Goal: Task Accomplishment & Management: Use online tool/utility

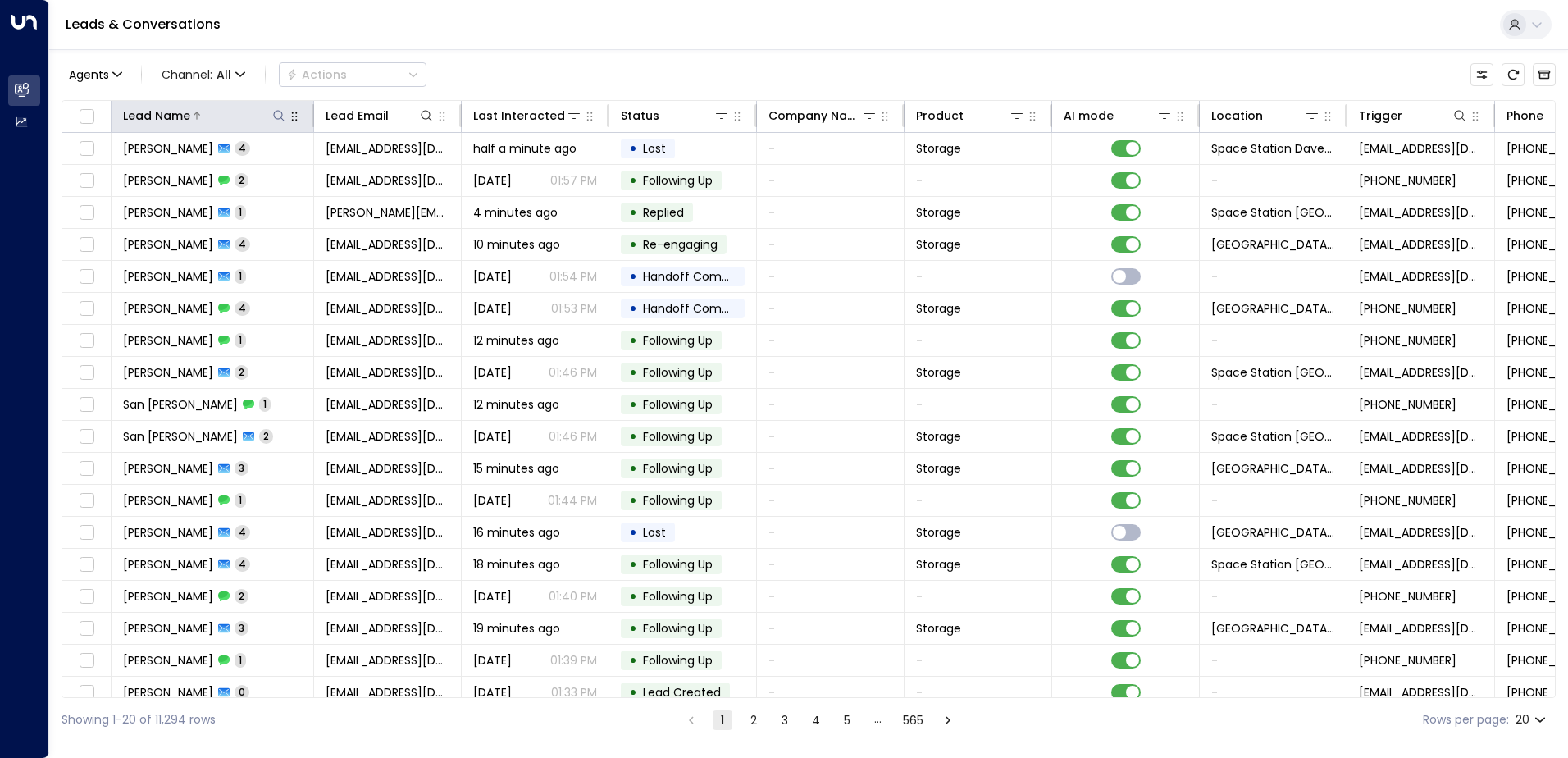
click at [283, 108] on button at bounding box center [279, 115] width 16 height 16
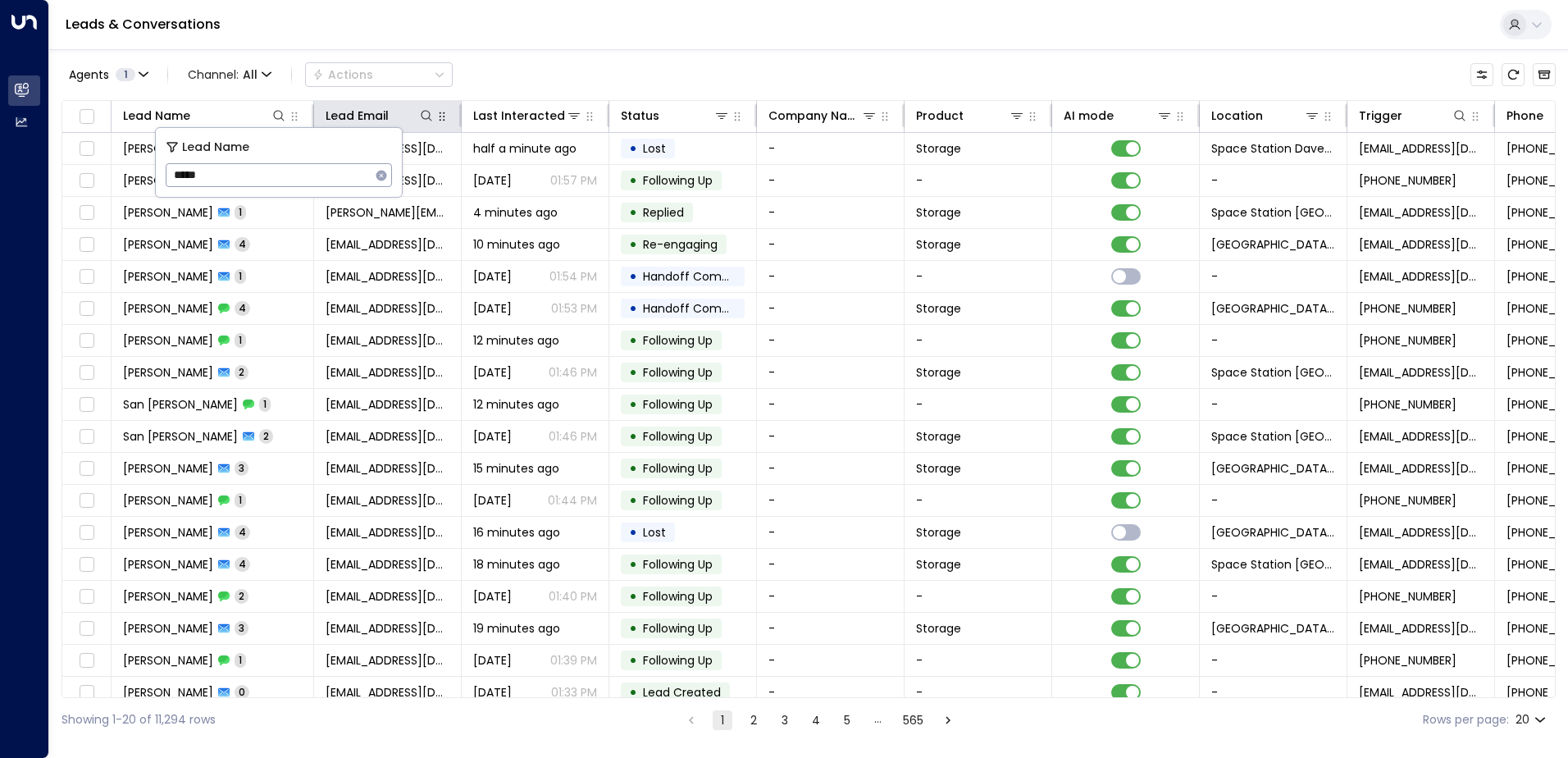
type input "******"
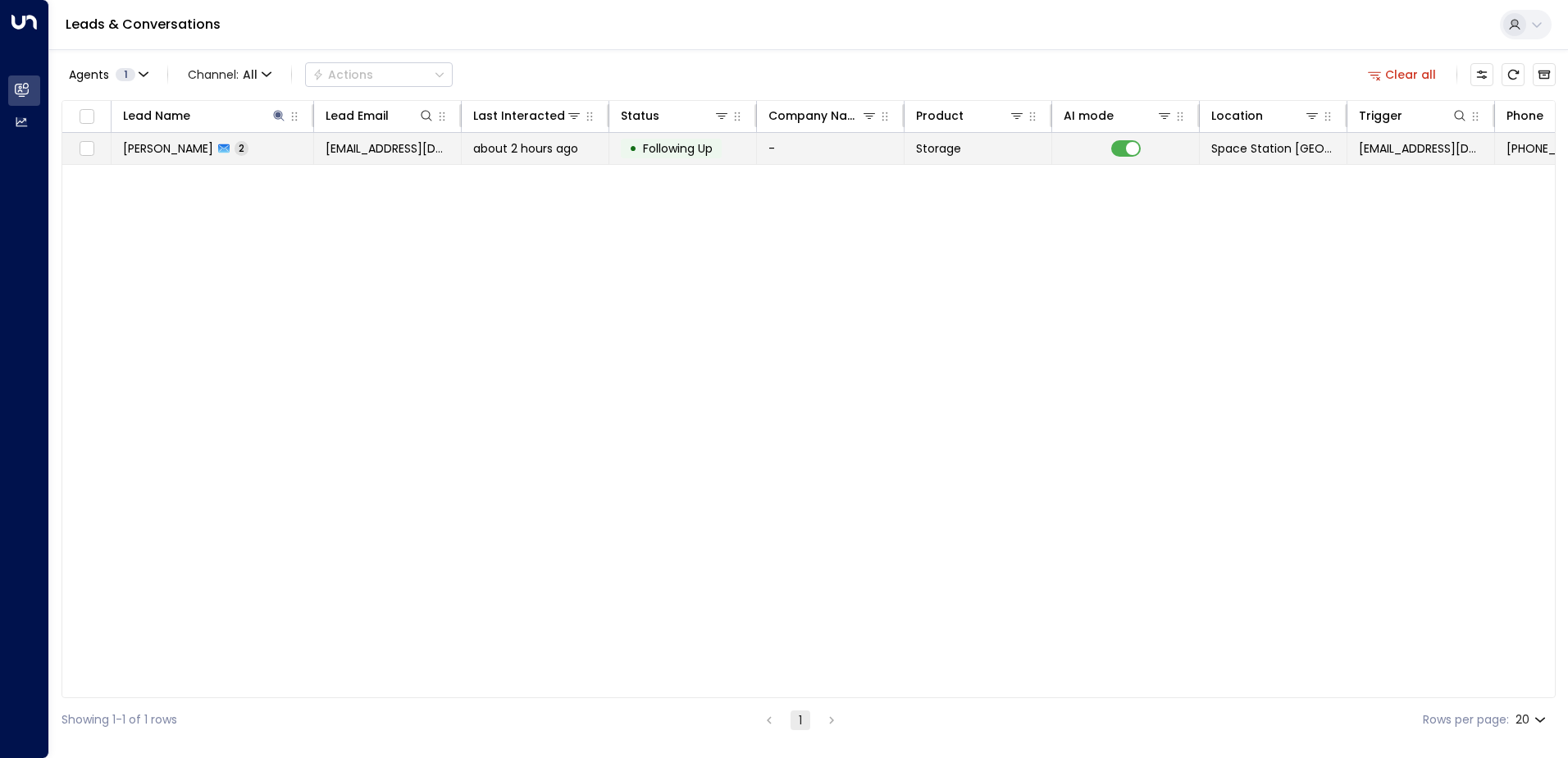
click at [574, 149] on span "about 2 hours ago" at bounding box center [526, 148] width 105 height 16
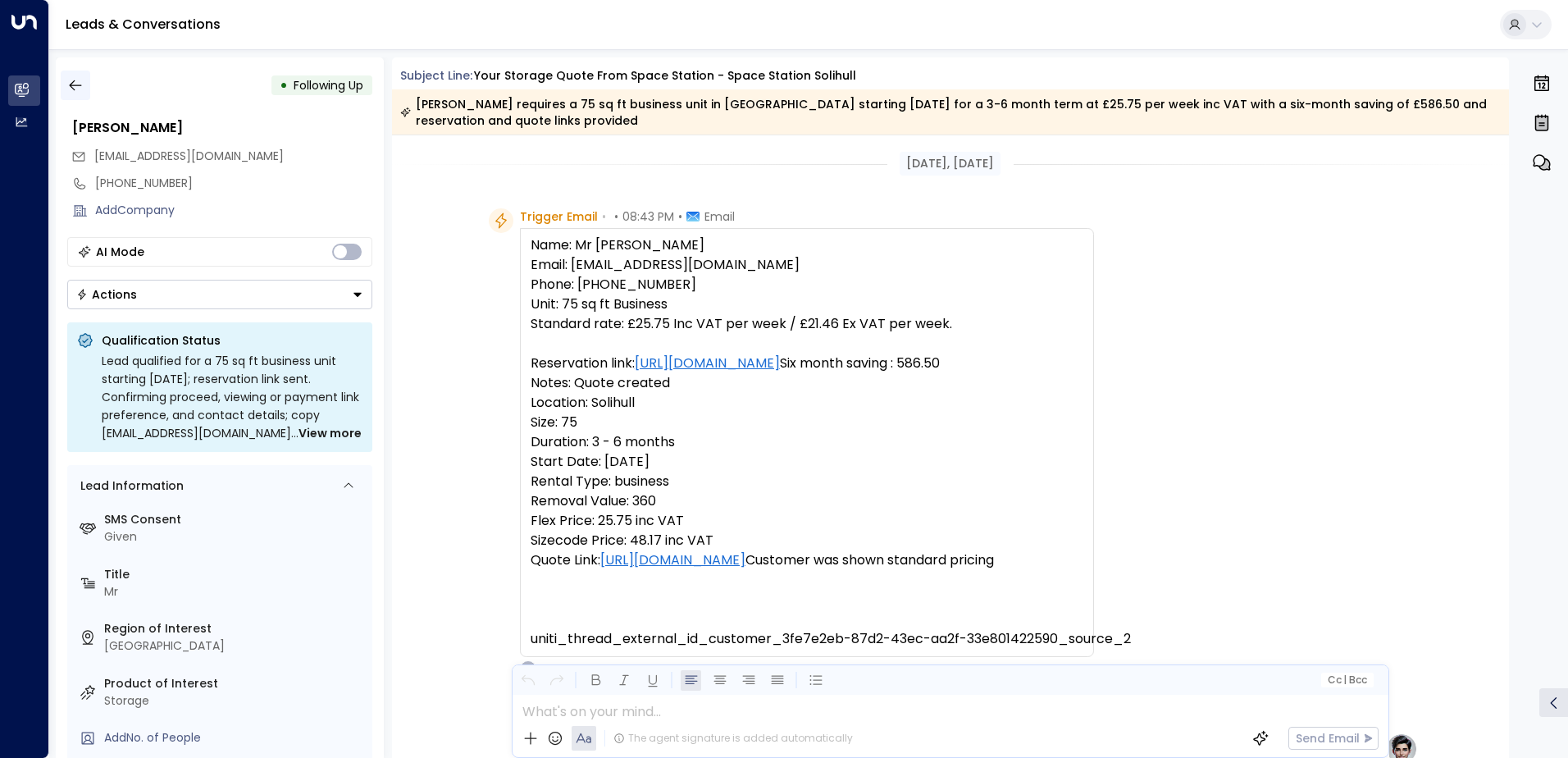
click at [72, 91] on icon "button" at bounding box center [75, 85] width 16 height 16
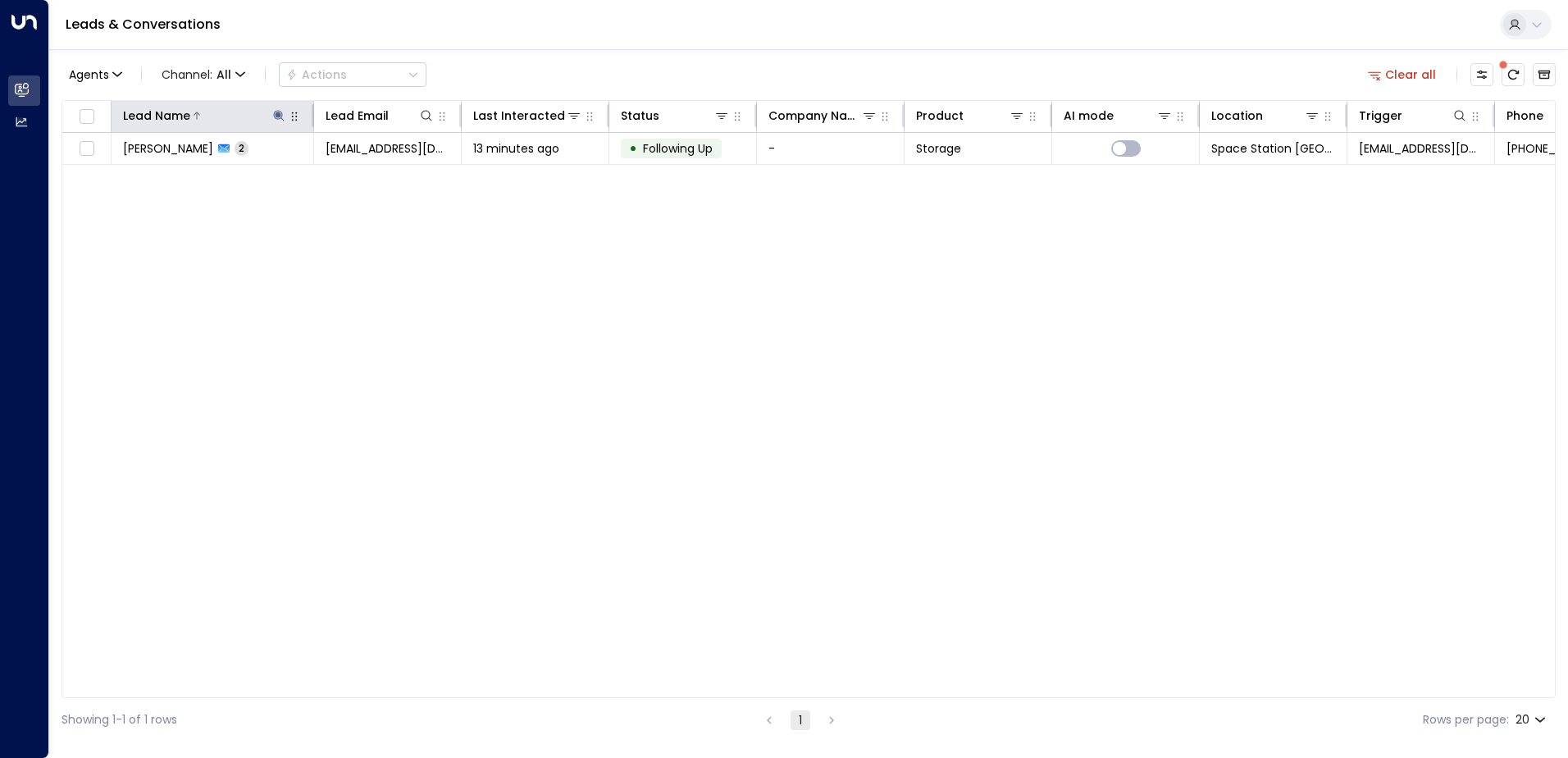
click at [282, 119] on icon at bounding box center [279, 115] width 11 height 11
type input "*"
type input "*****"
click at [734, 87] on div "Agents 1 Channel: All Actions Clear all" at bounding box center [809, 75] width 1494 height 35
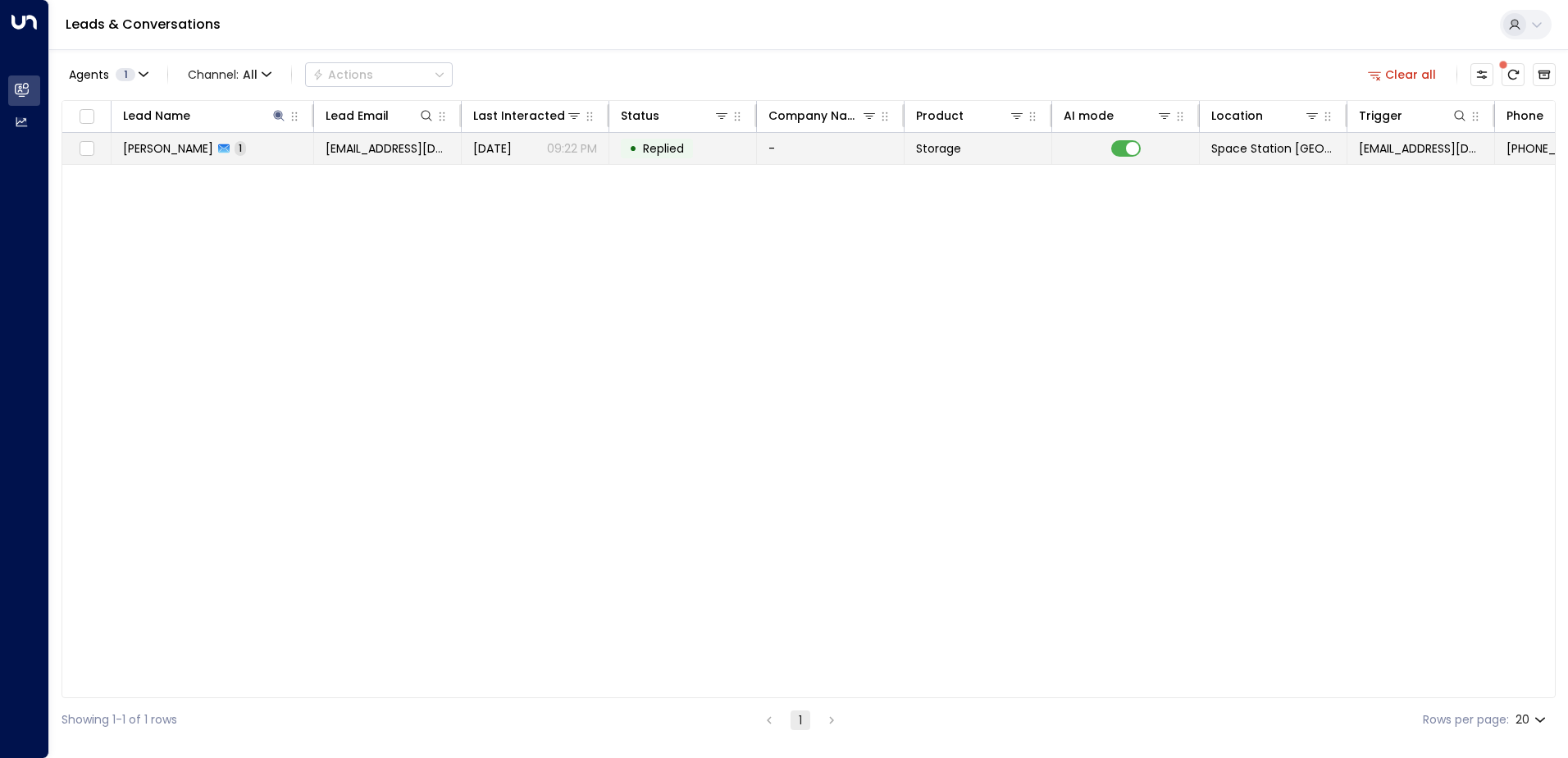
click at [732, 156] on td "• Replied" at bounding box center [683, 148] width 147 height 31
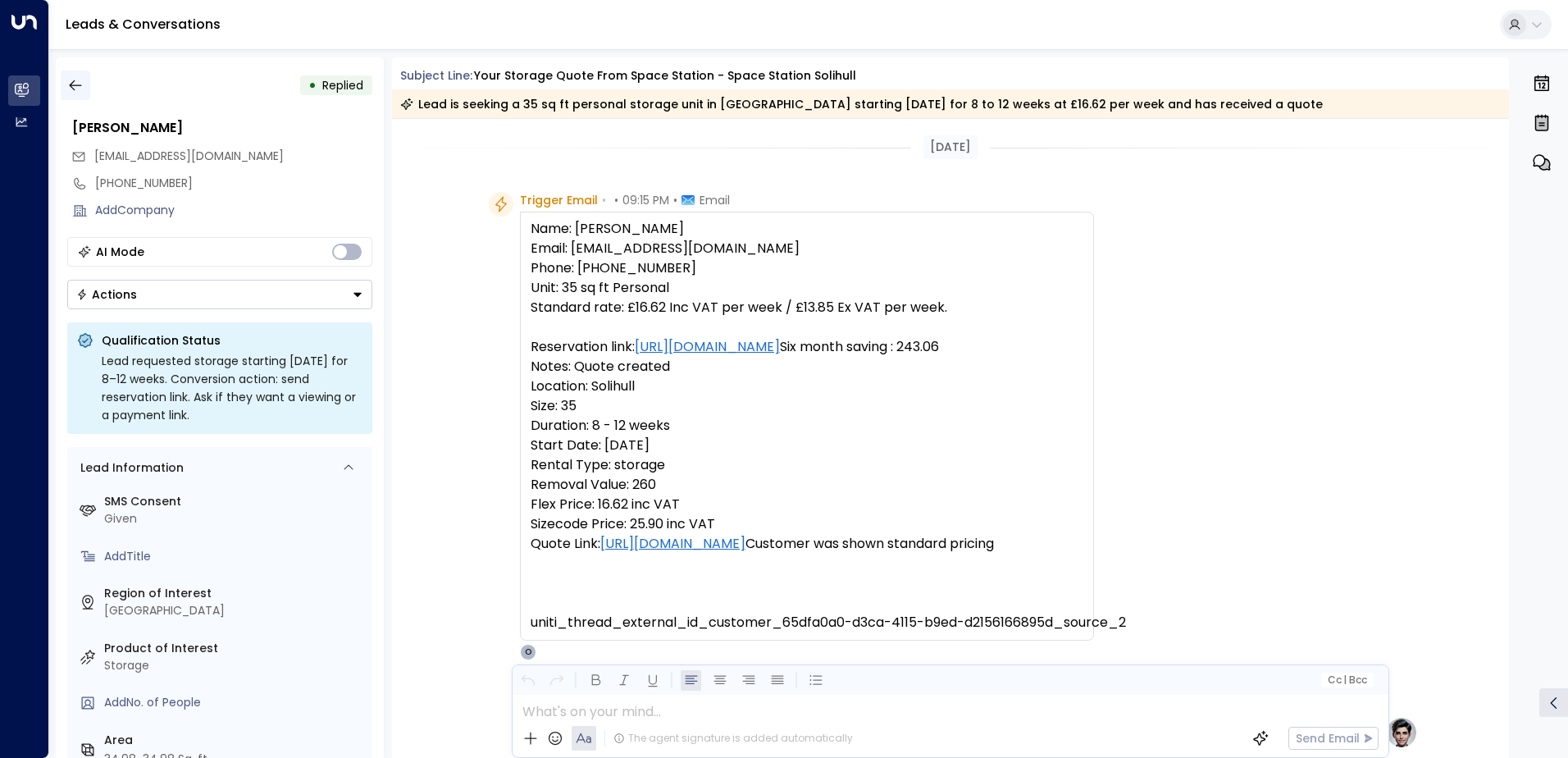
click at [73, 86] on icon "button" at bounding box center [75, 85] width 16 height 16
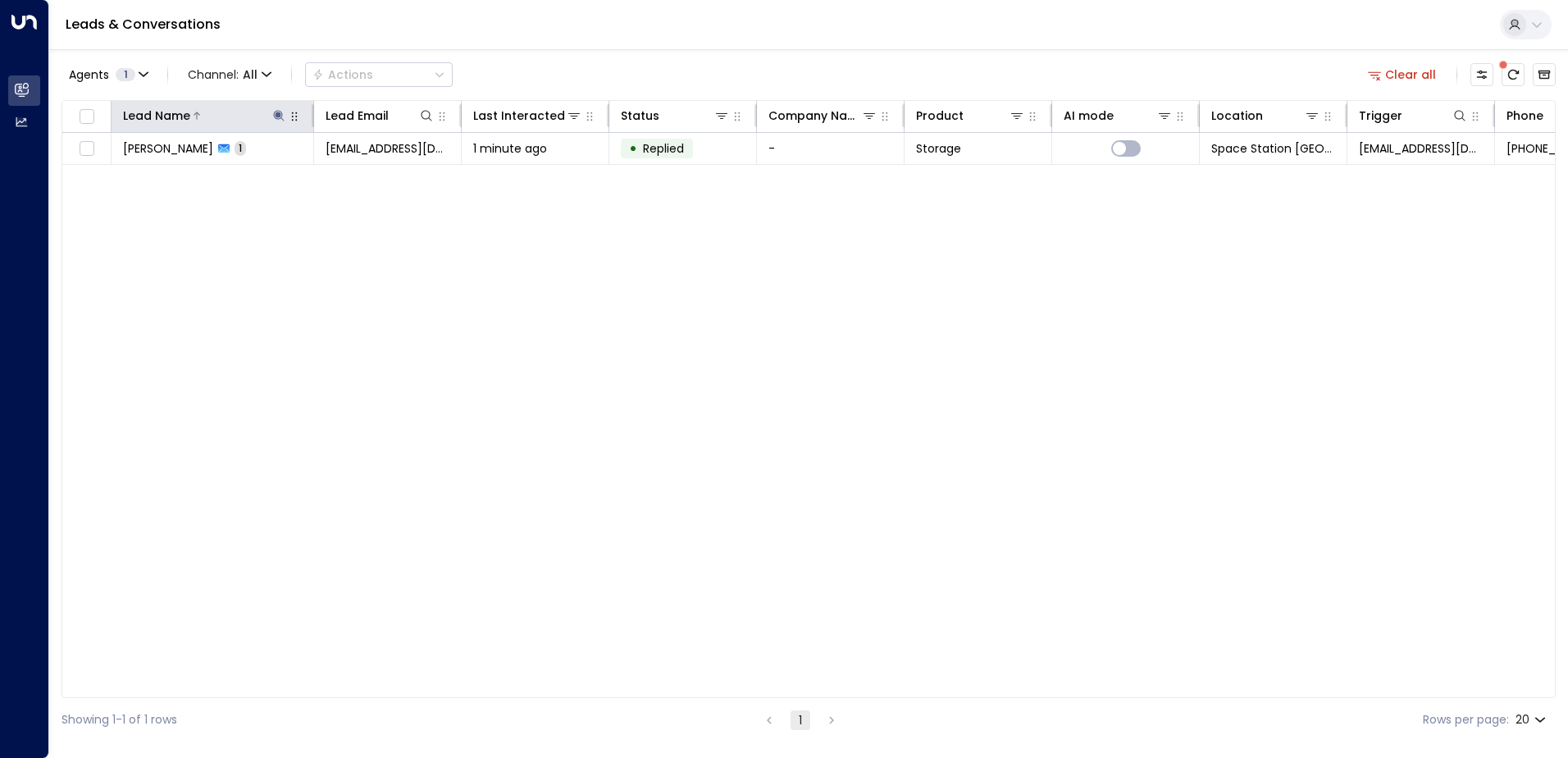
click at [282, 116] on icon at bounding box center [279, 115] width 11 height 11
type input "*"
type input "*******"
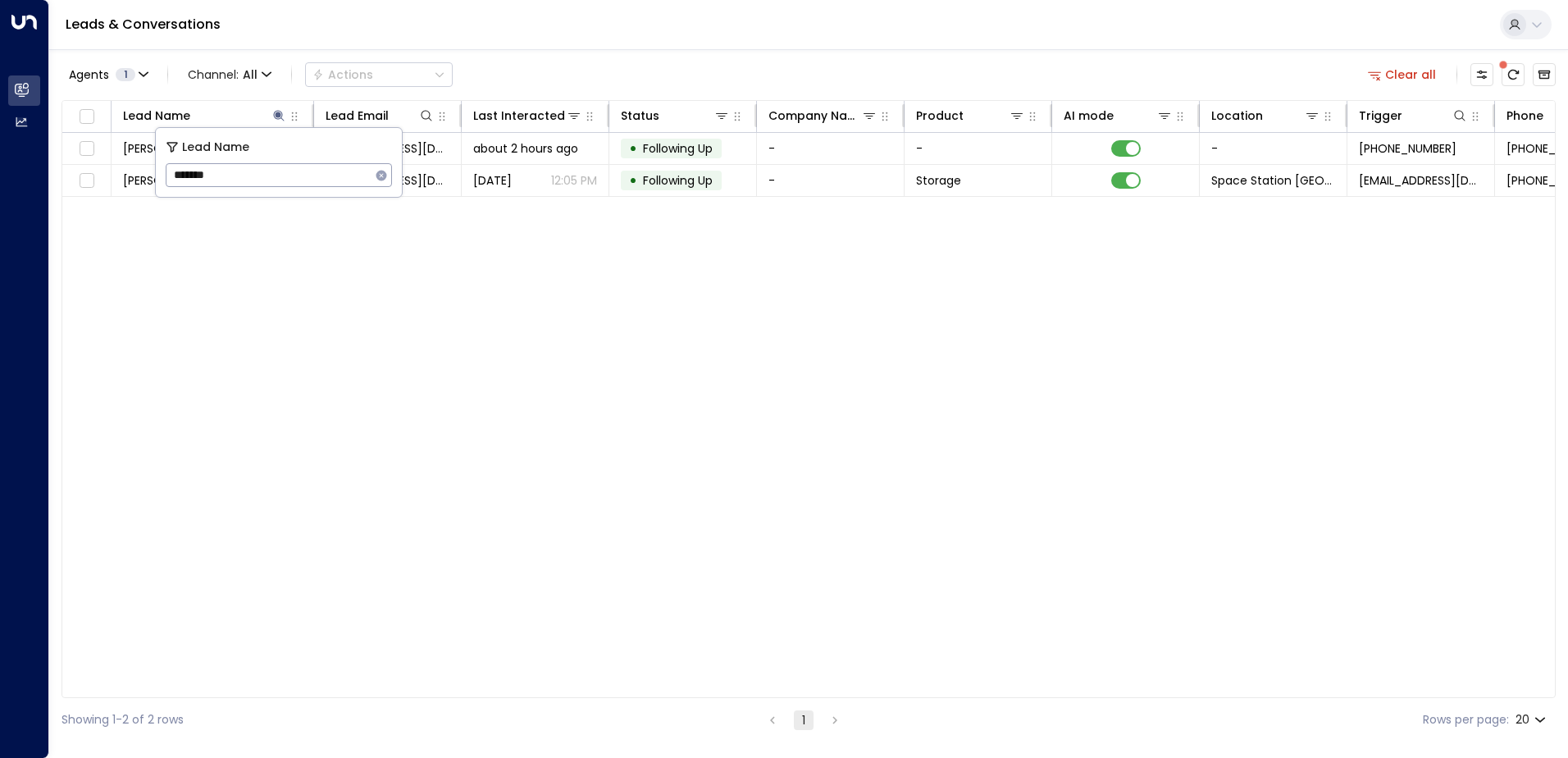
click at [619, 267] on div "Lead Name Lead Email Last Interacted Status Company Name Product AI mode Locati…" at bounding box center [809, 399] width 1494 height 598
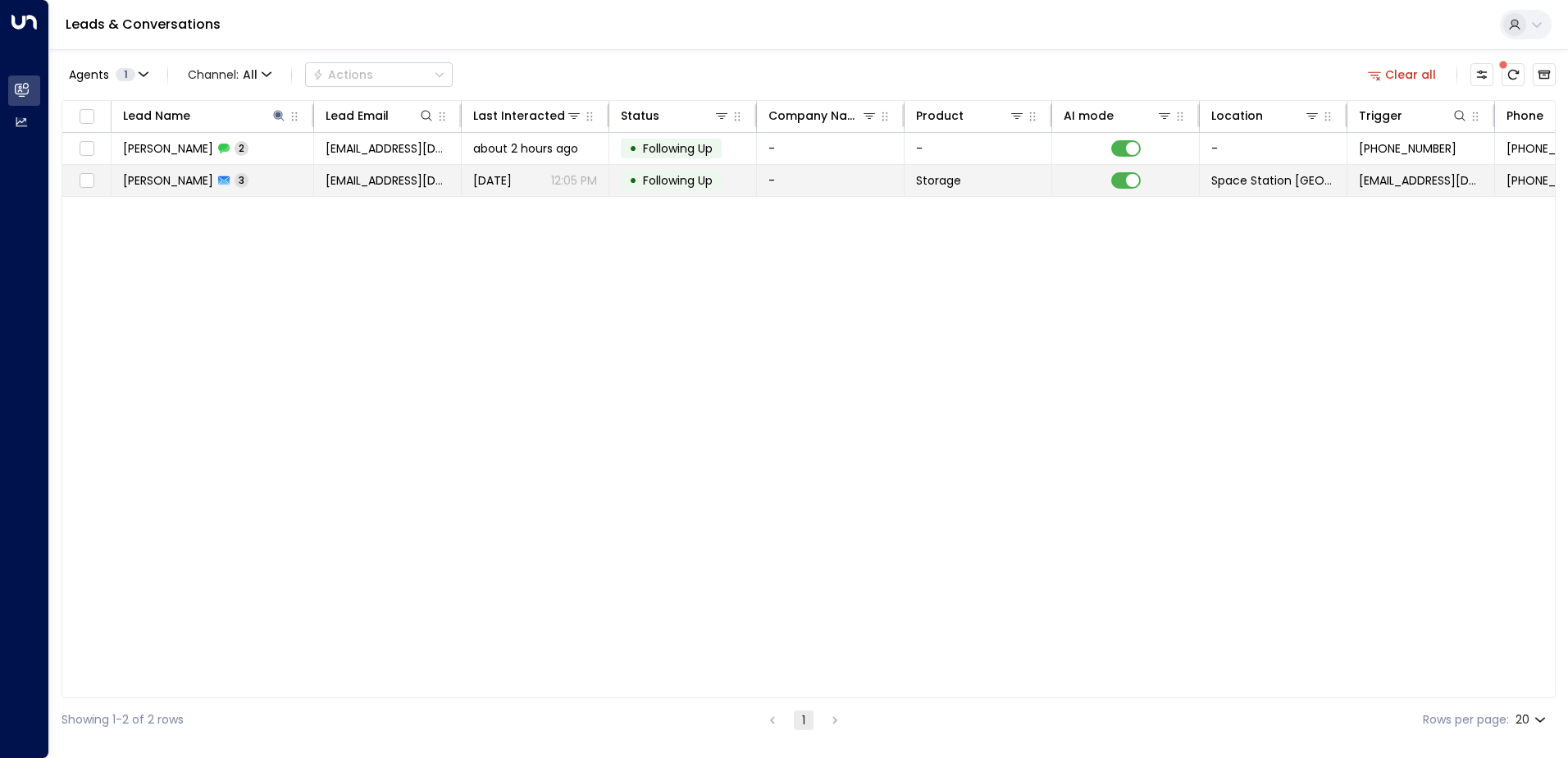
click at [699, 186] on span "Following Up" at bounding box center [677, 180] width 69 height 16
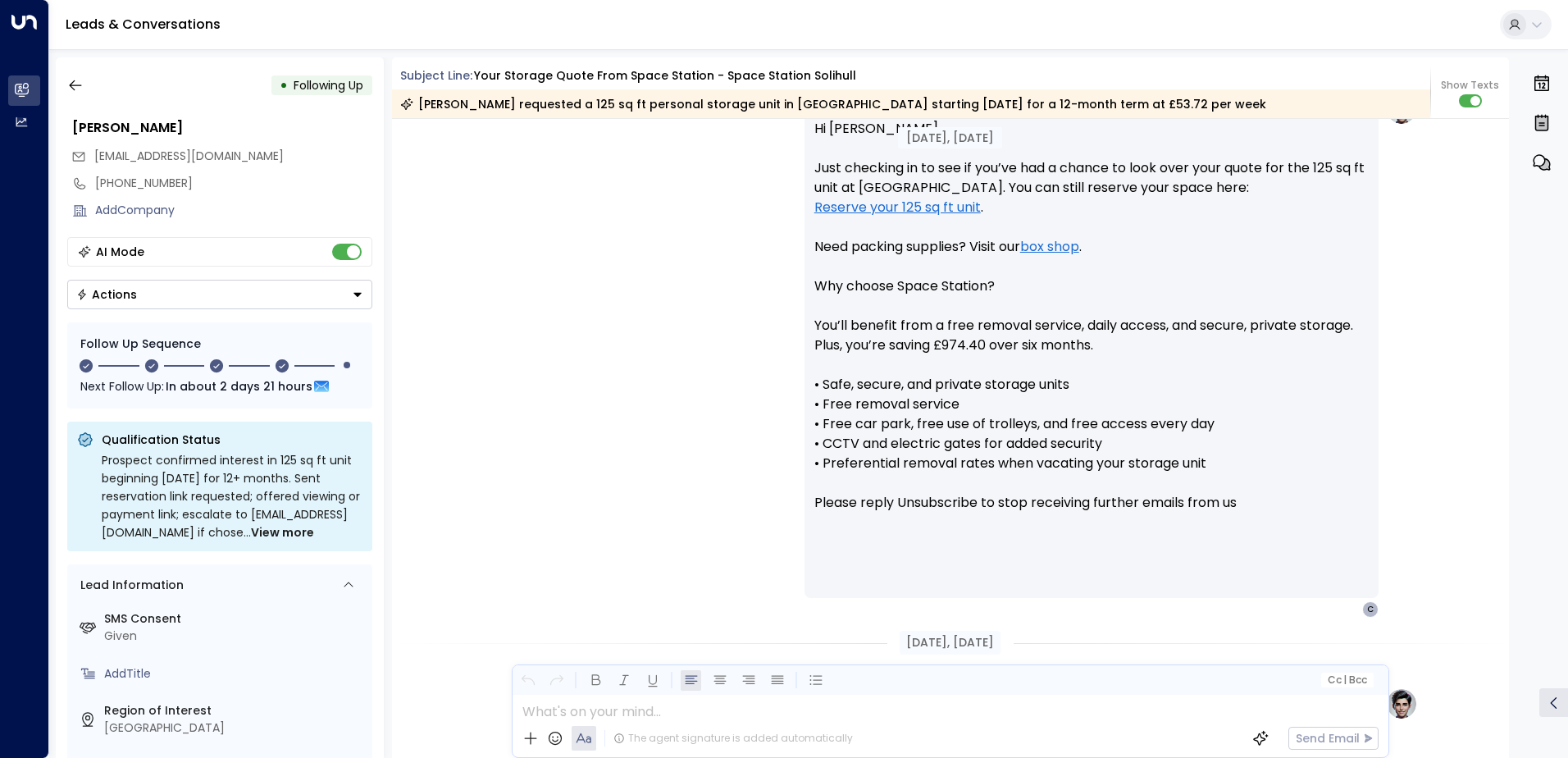
scroll to position [1248, 0]
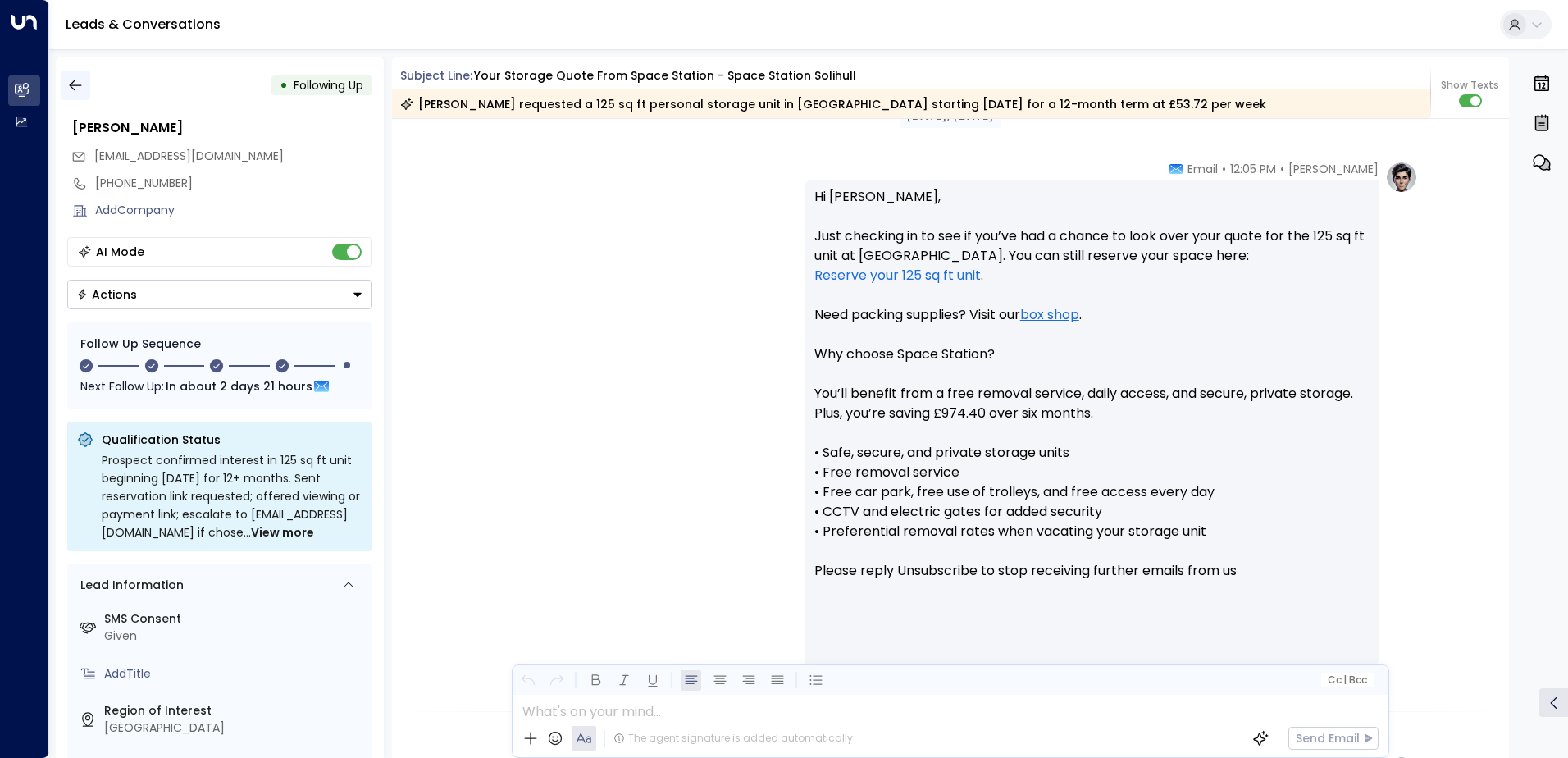
click at [87, 83] on button "button" at bounding box center [75, 85] width 30 height 30
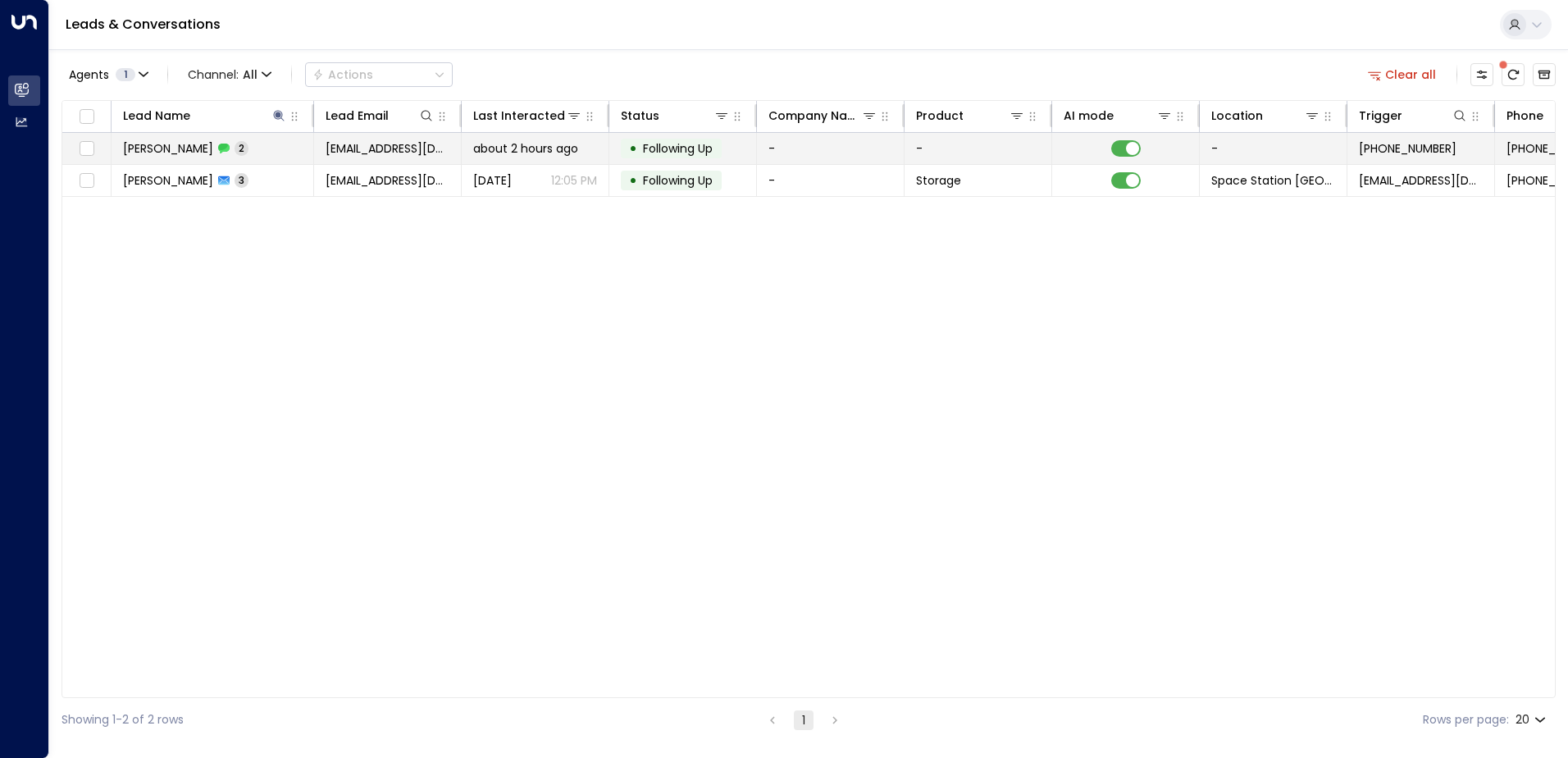
click at [479, 151] on span "about 2 hours ago" at bounding box center [526, 148] width 105 height 16
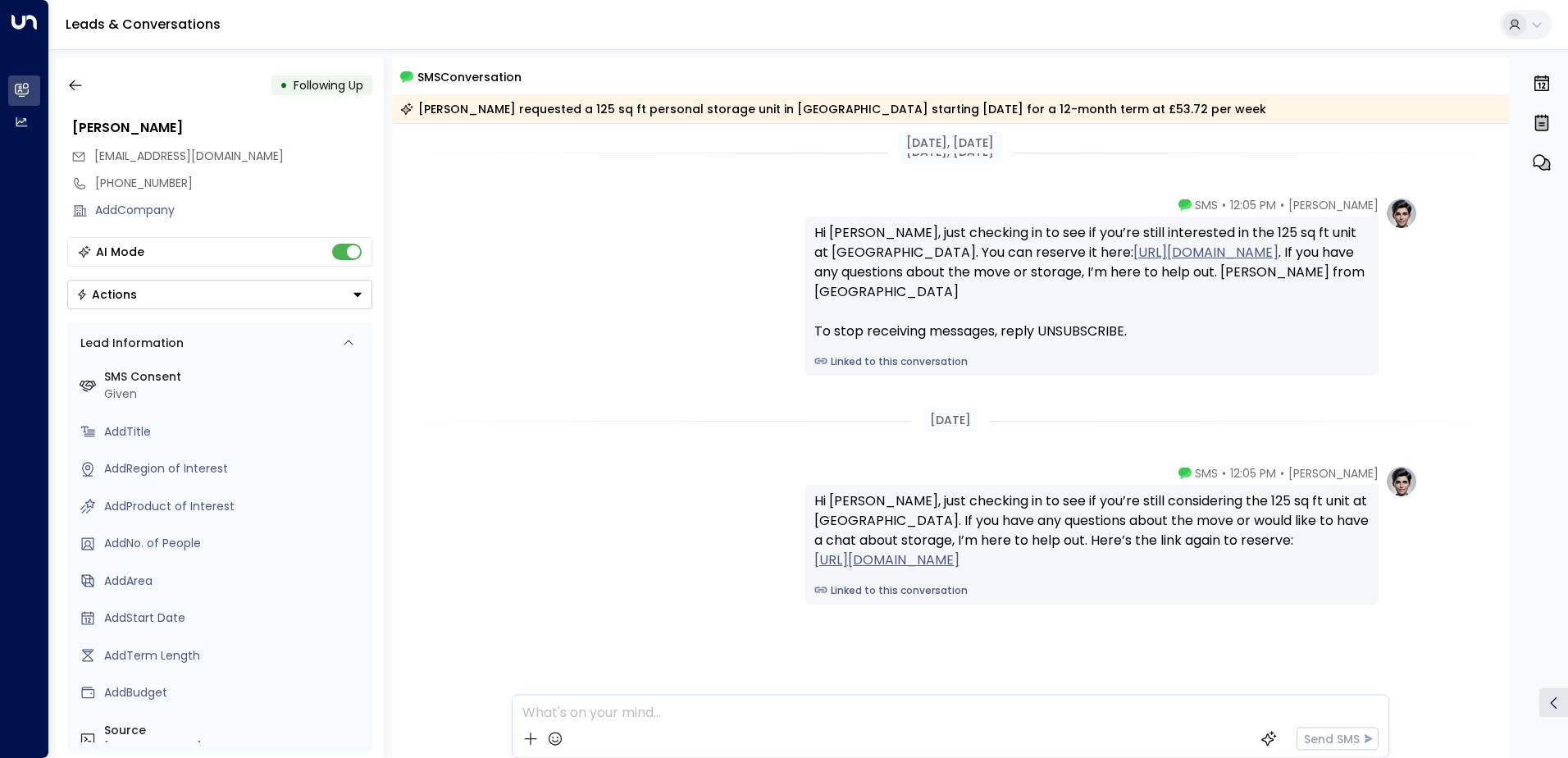
scroll to position [11, 0]
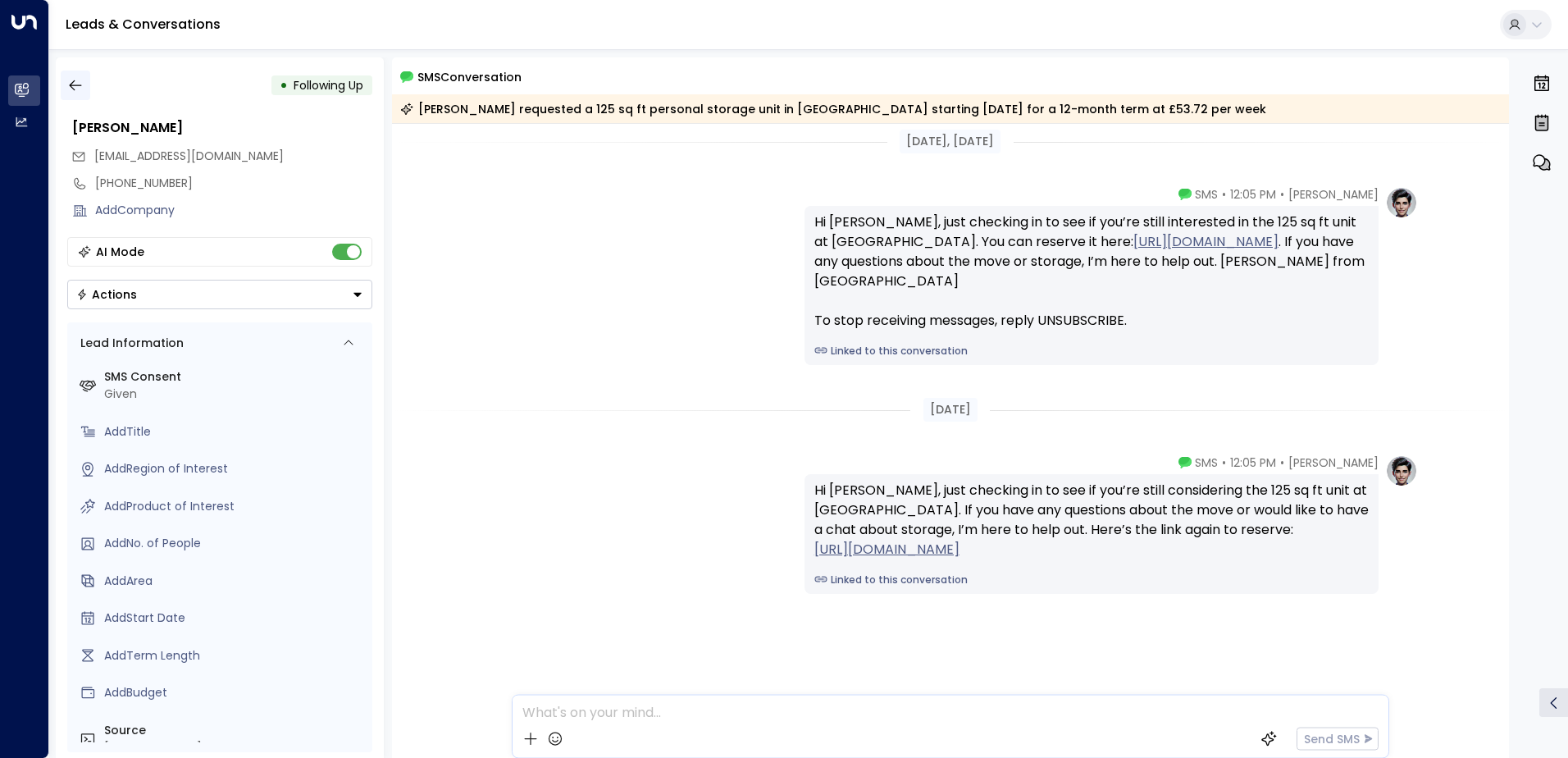
click at [76, 86] on icon "button" at bounding box center [75, 86] width 13 height 11
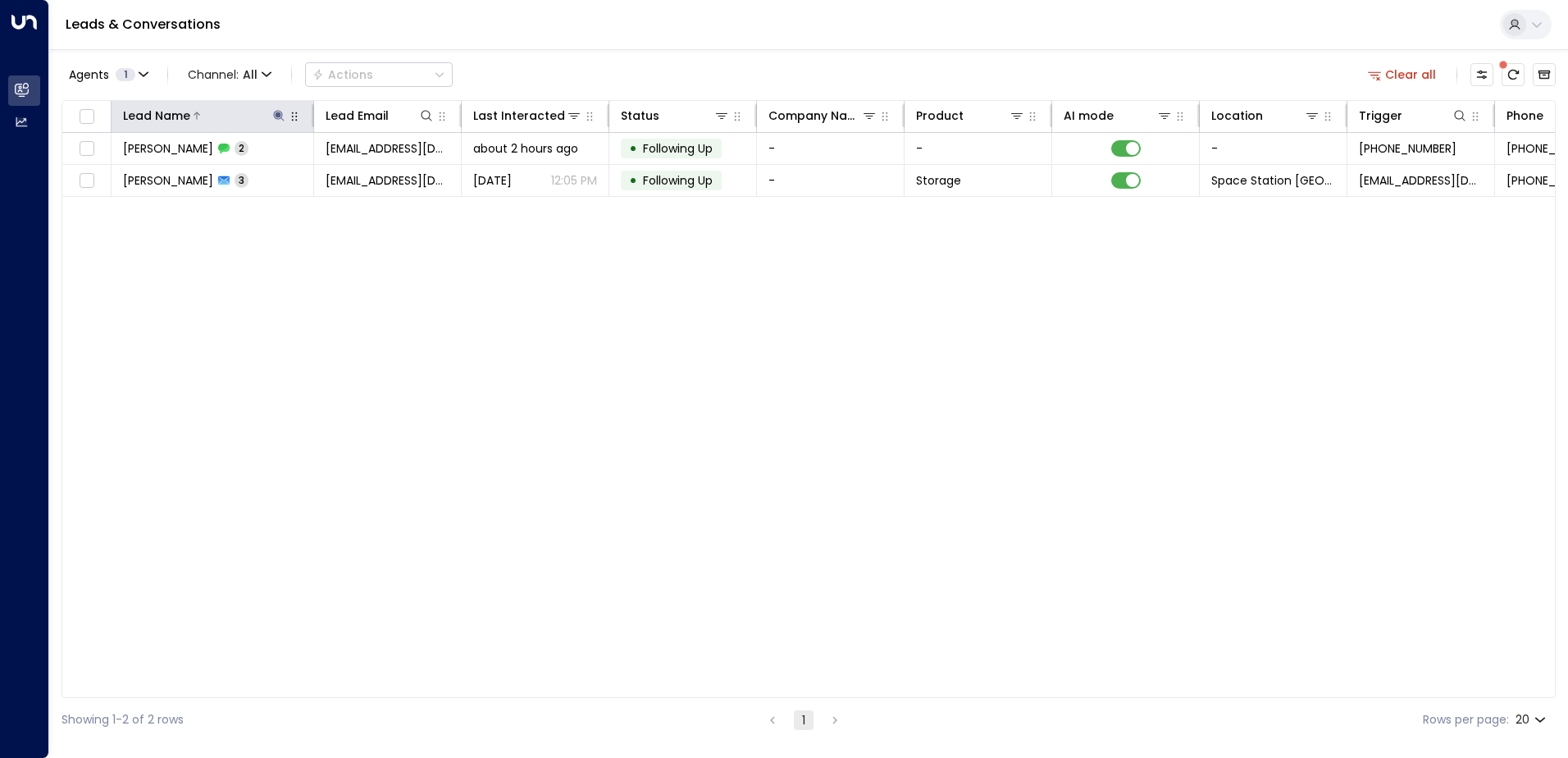
click at [284, 117] on icon at bounding box center [279, 115] width 13 height 13
type input "******"
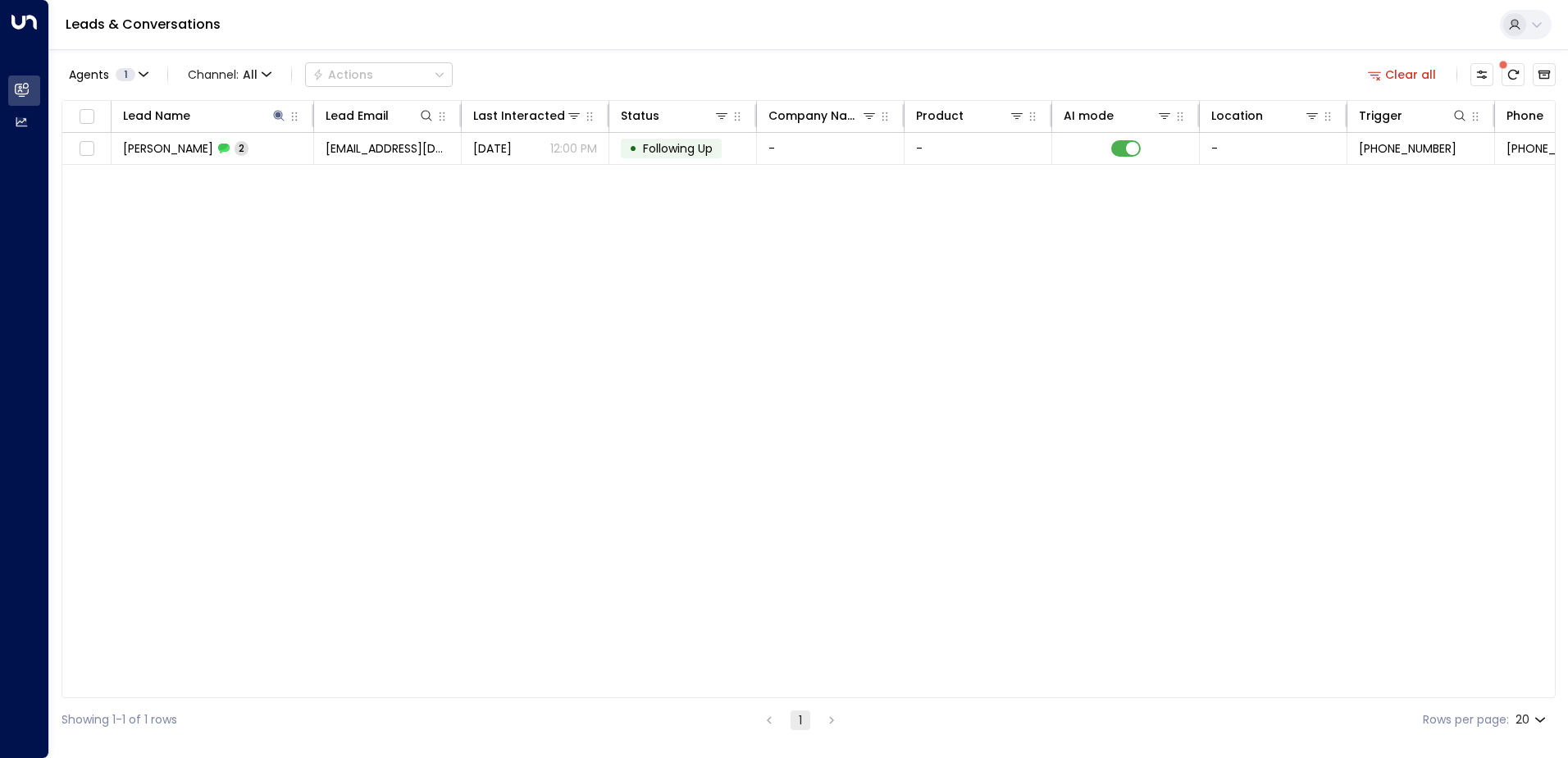
click at [633, 76] on div "Agents 1 Channel: All Actions Clear all" at bounding box center [809, 75] width 1494 height 35
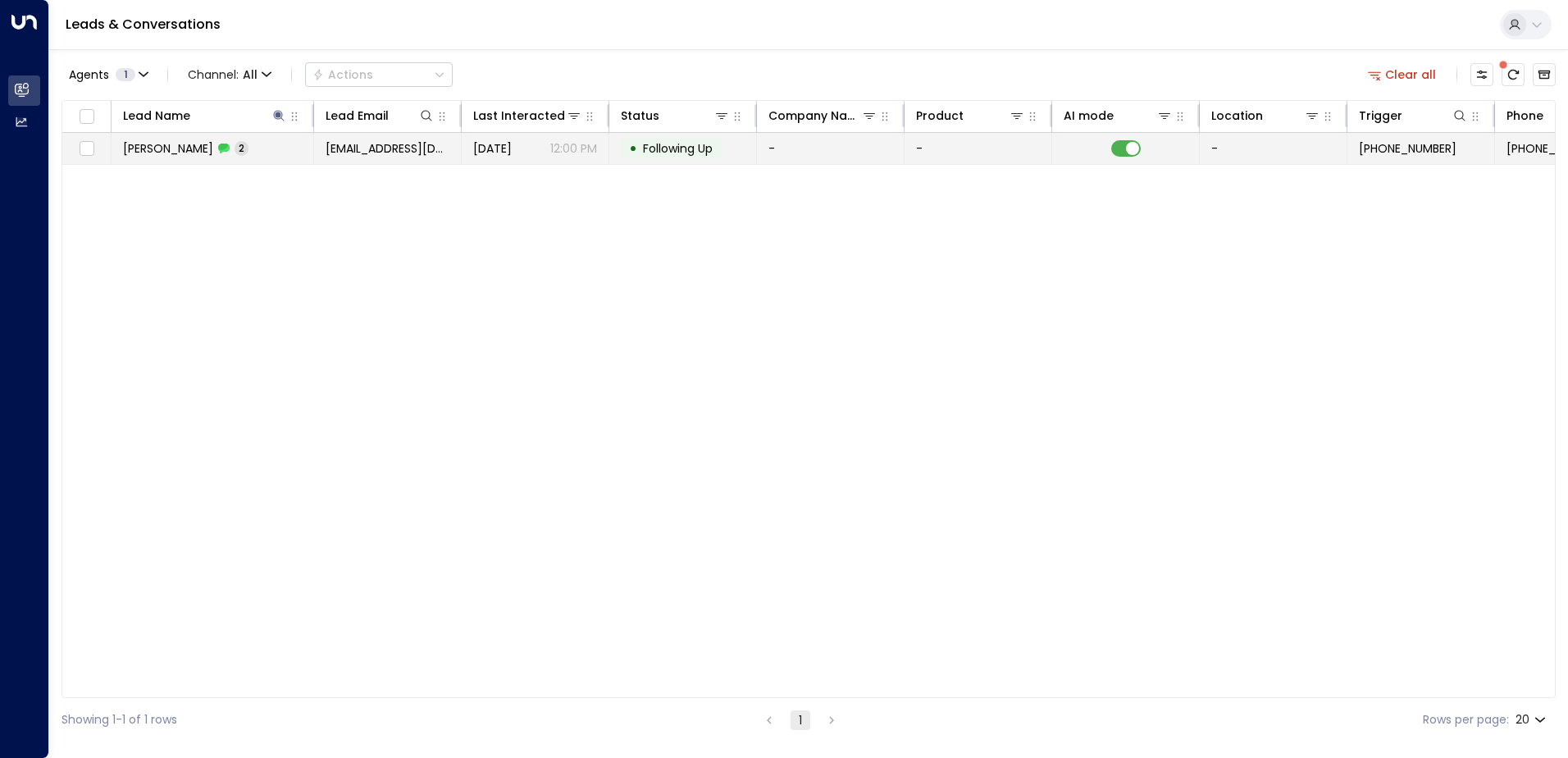
click at [608, 147] on td "[DATE] 12:00 PM" at bounding box center [535, 148] width 147 height 31
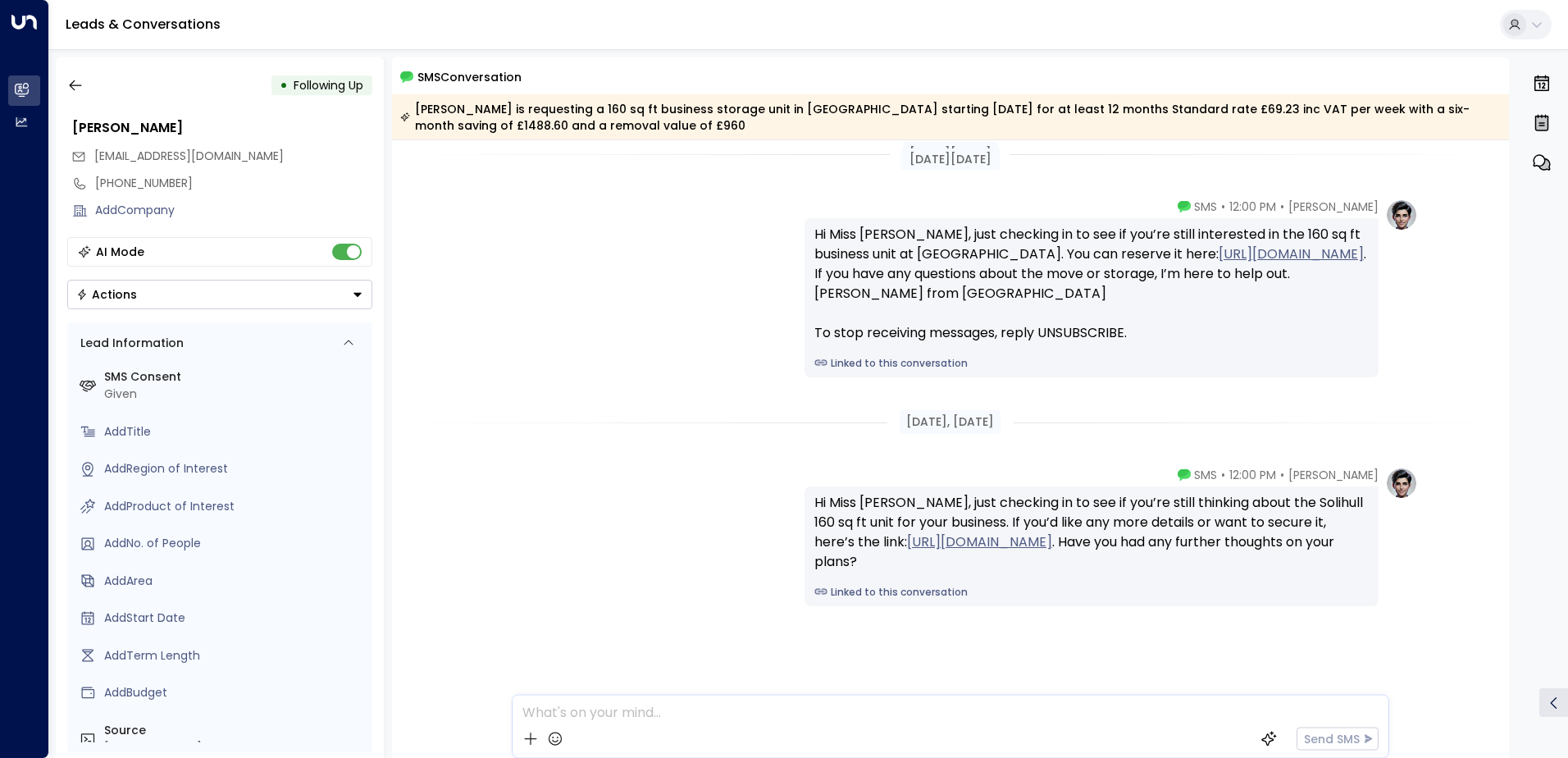
scroll to position [27, 0]
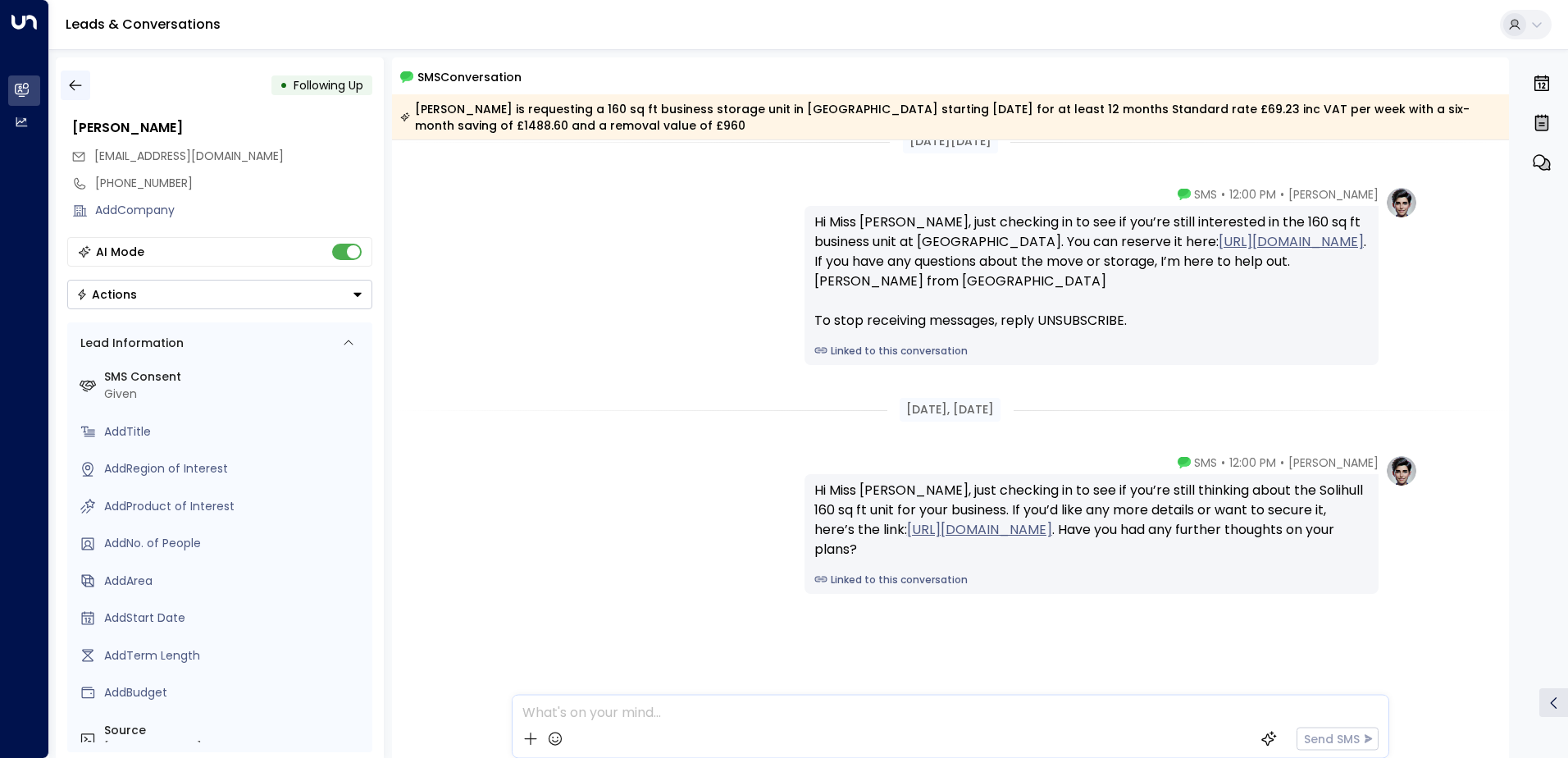
click at [86, 87] on button "button" at bounding box center [75, 85] width 30 height 30
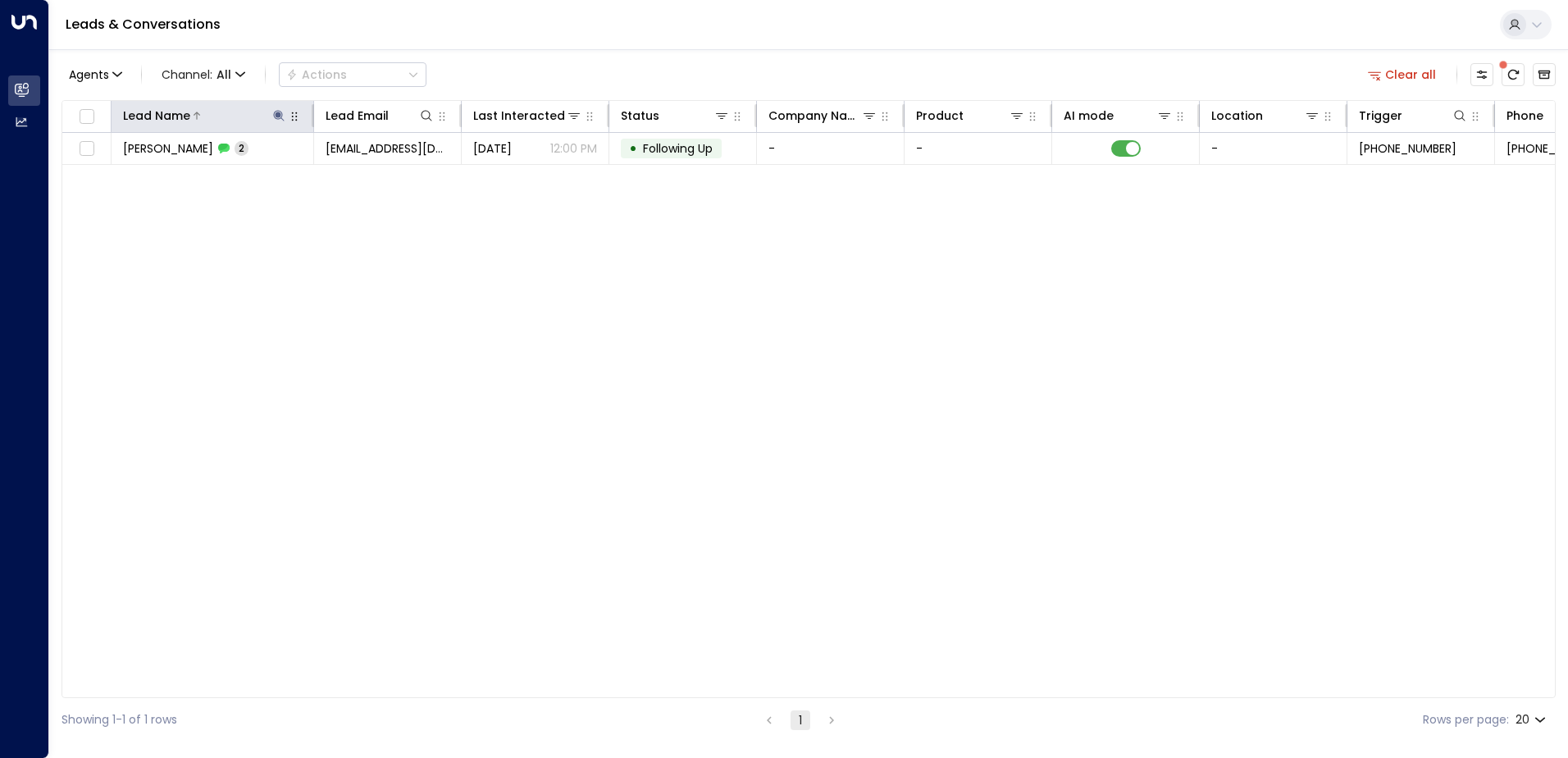
click at [283, 118] on icon at bounding box center [279, 115] width 13 height 13
type input "*"
type input "******"
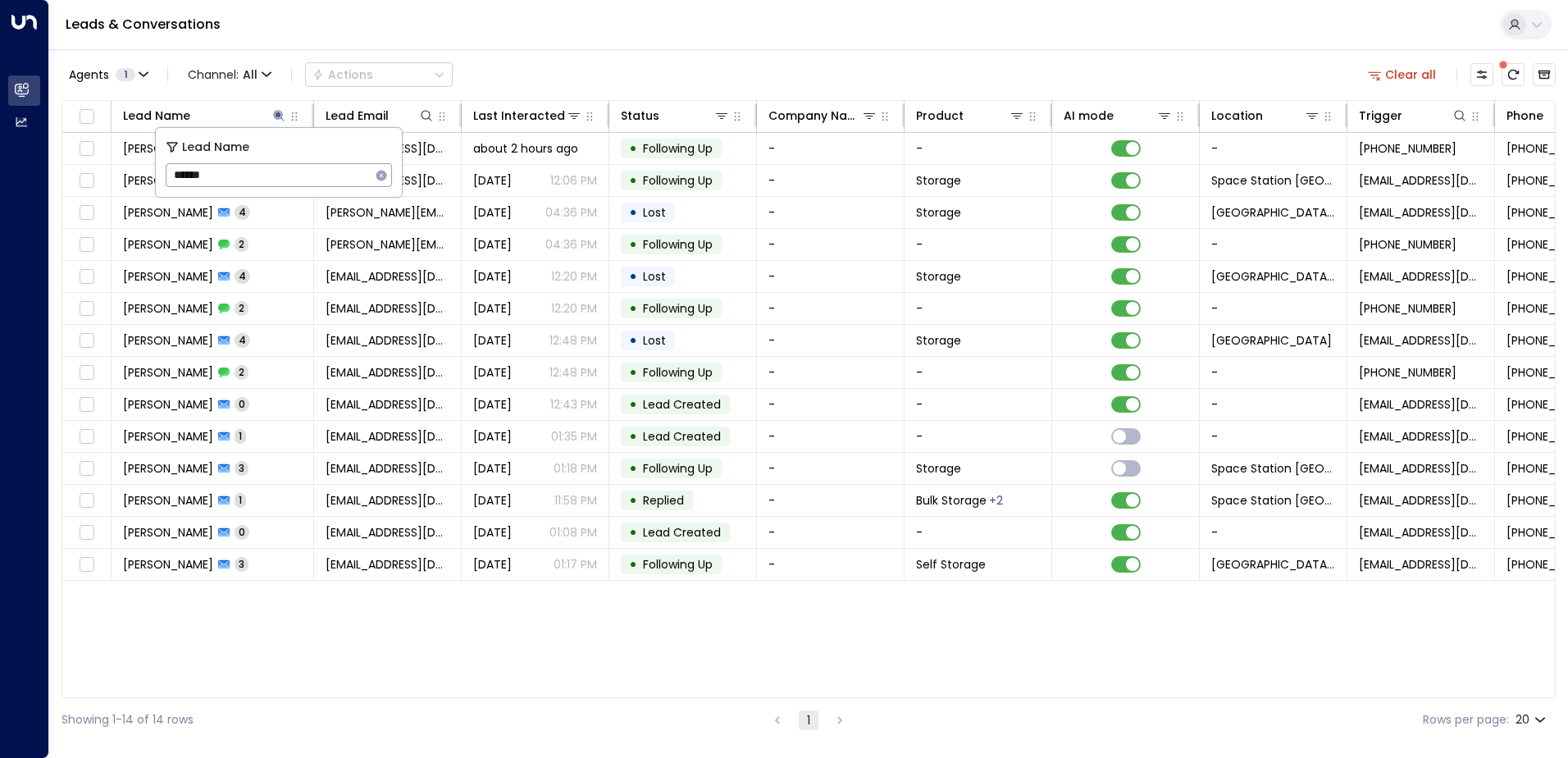
click at [561, 64] on div "Agents 1 Channel: All Actions Clear all" at bounding box center [809, 75] width 1494 height 35
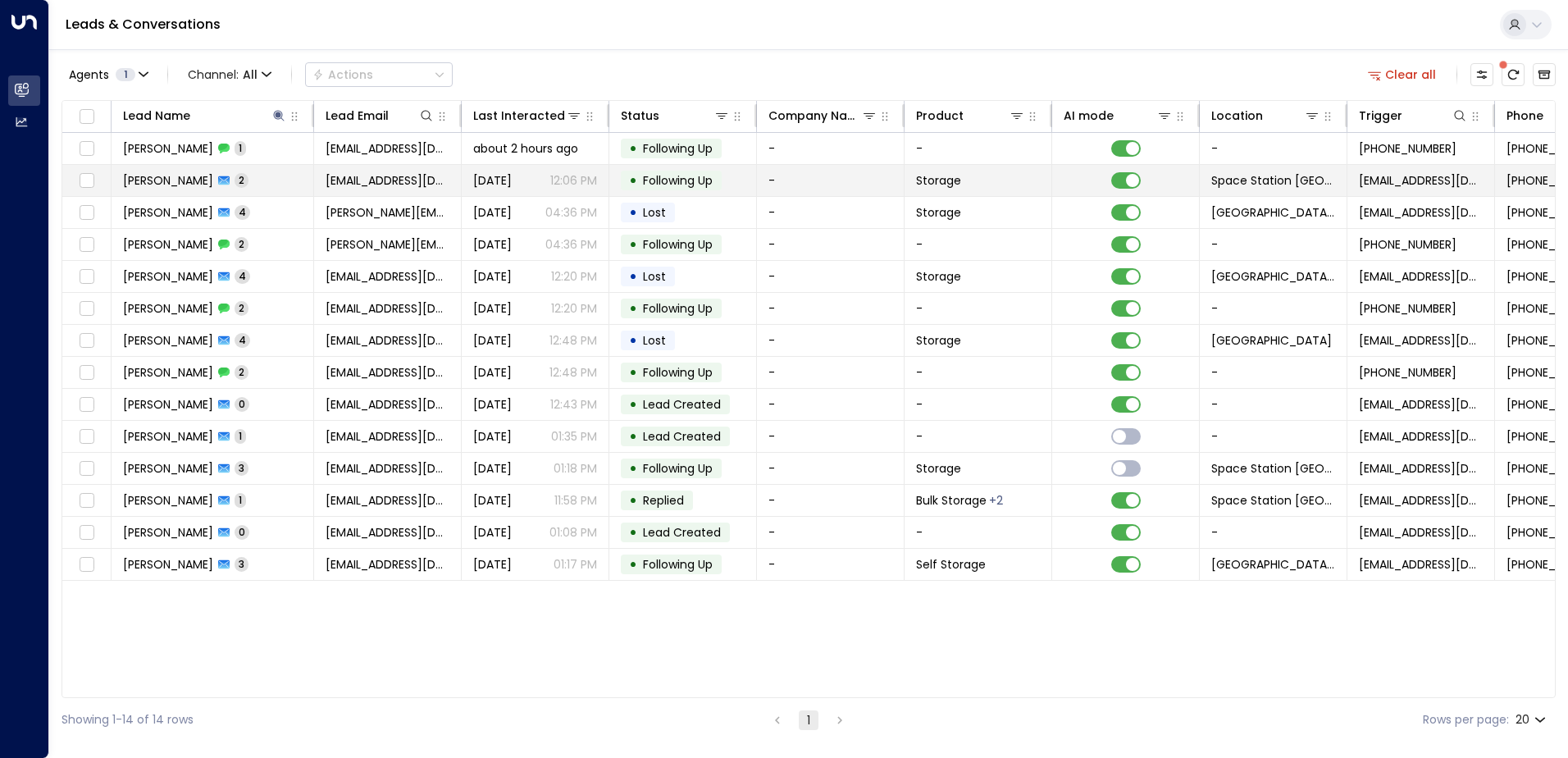
click at [671, 179] on span "Following Up" at bounding box center [677, 180] width 69 height 16
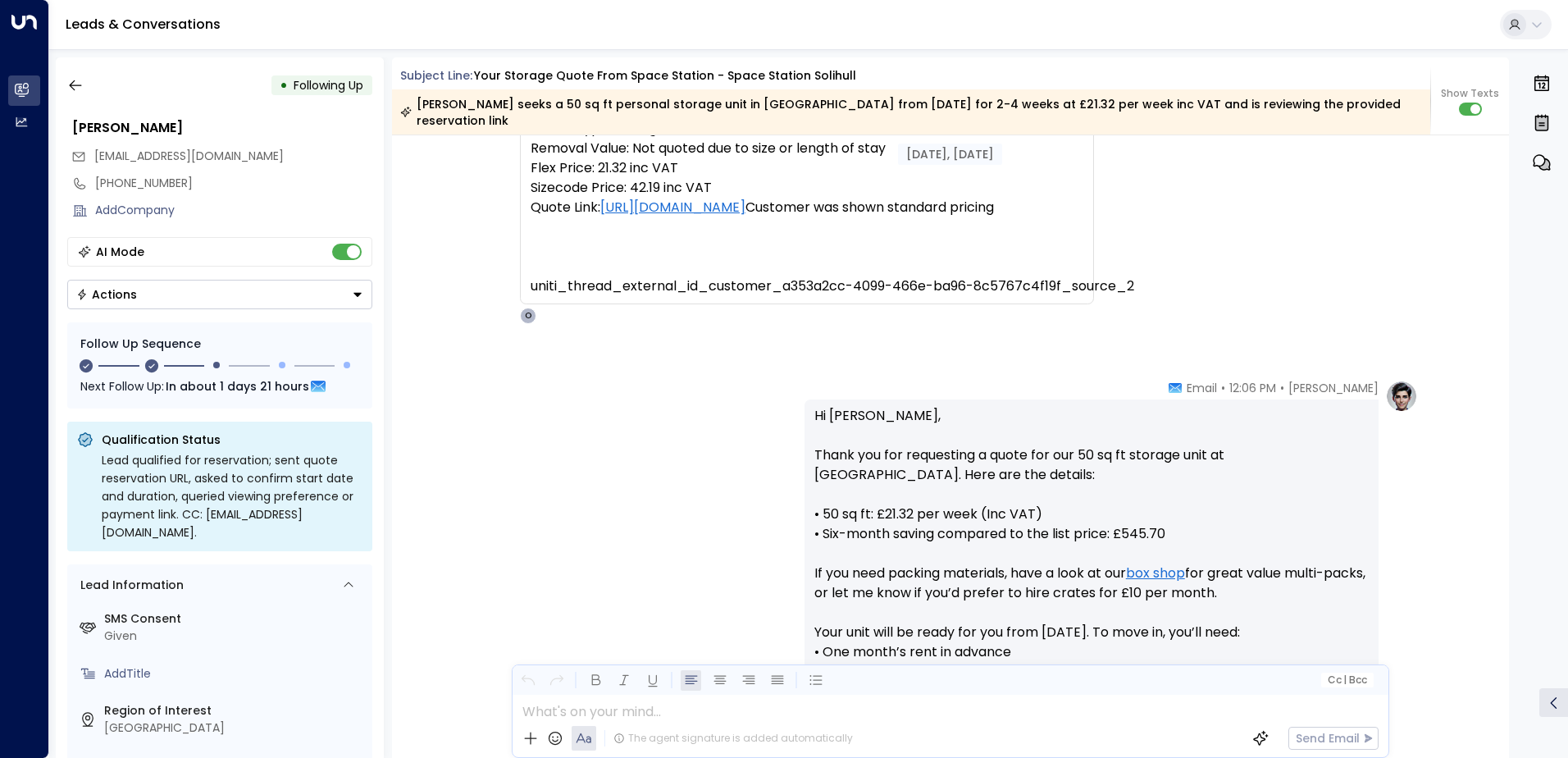
scroll to position [212, 0]
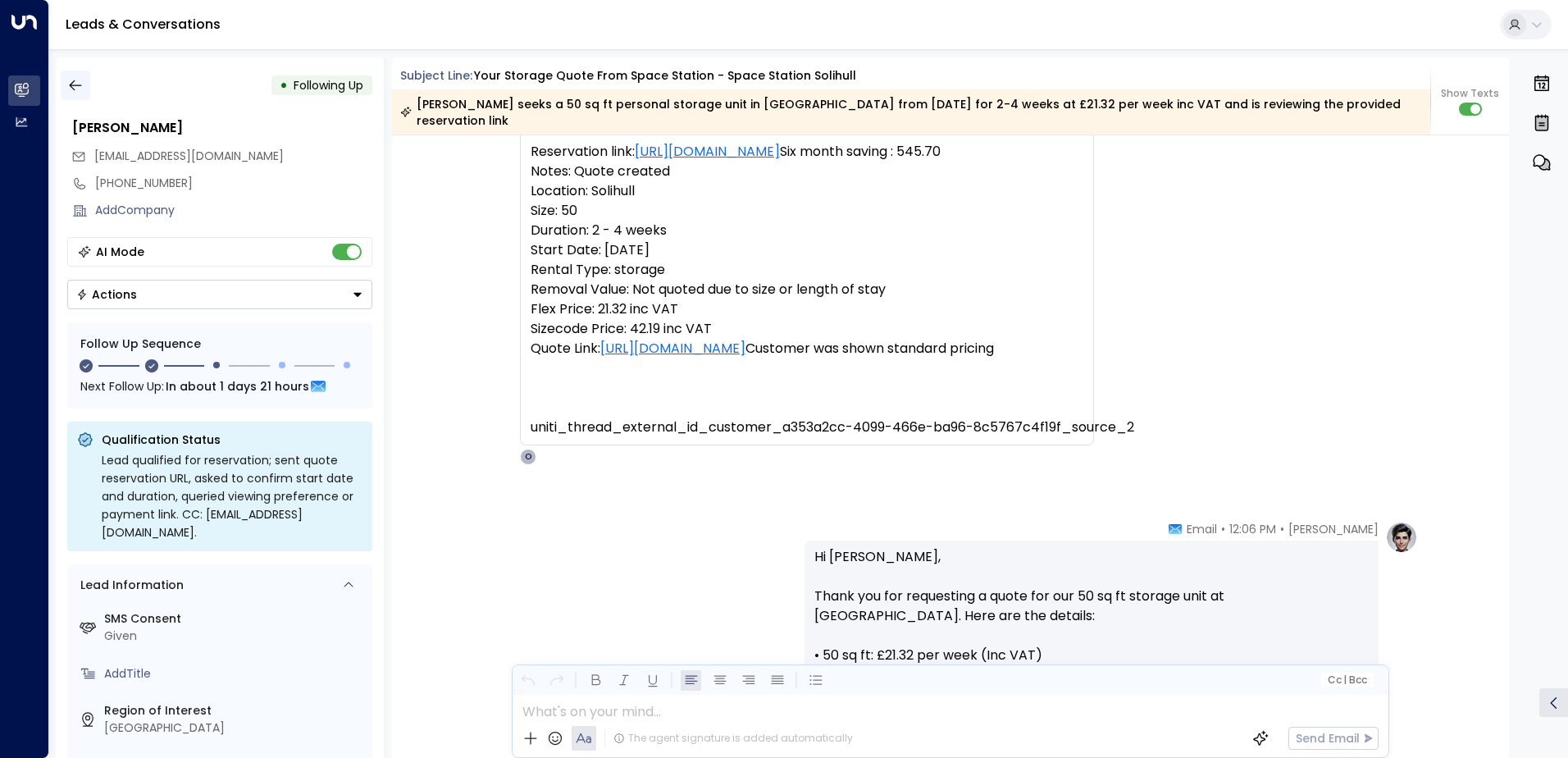
click at [79, 85] on icon "button" at bounding box center [75, 85] width 16 height 16
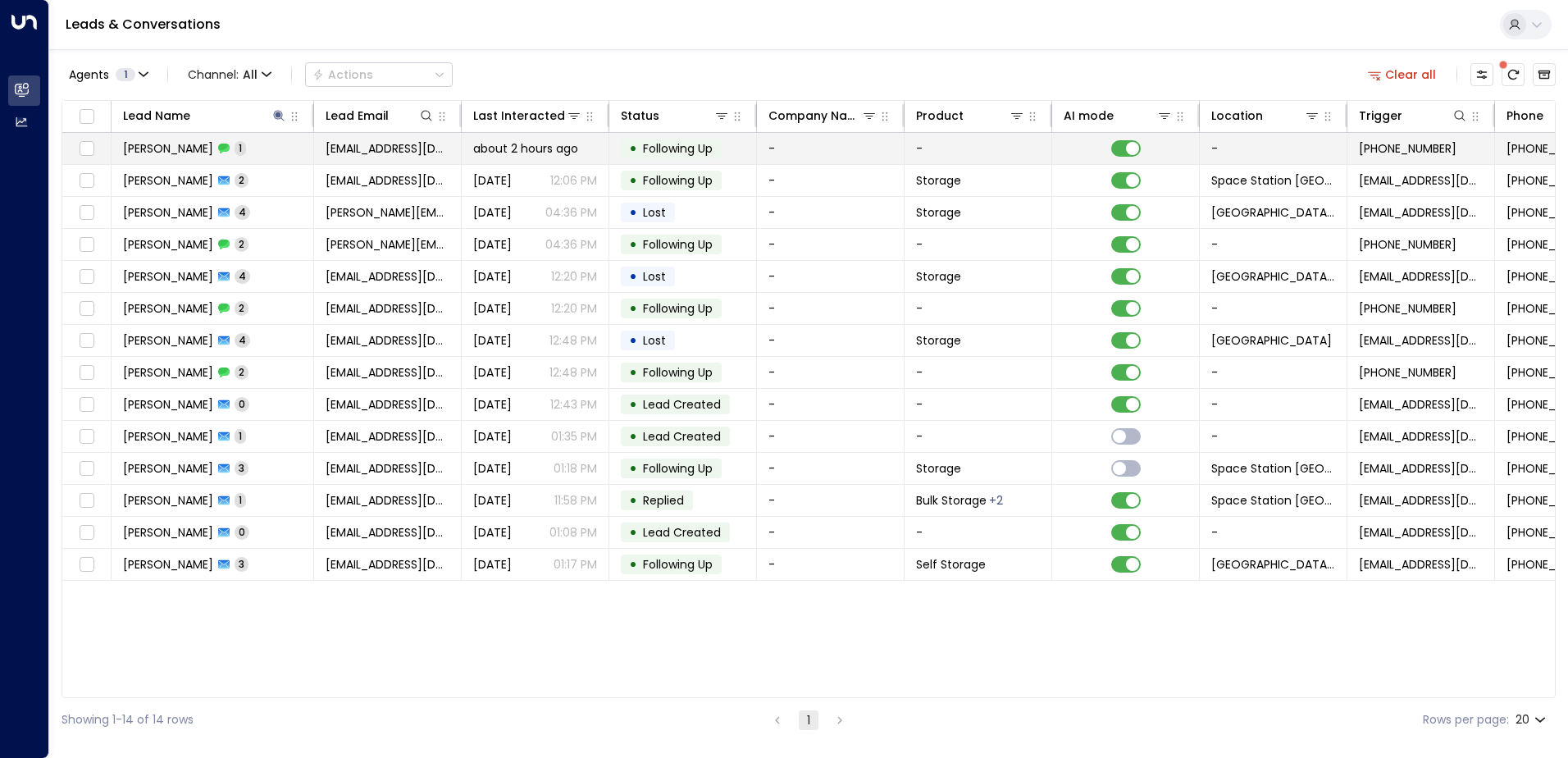
click at [548, 147] on span "about 2 hours ago" at bounding box center [526, 148] width 105 height 16
